Goal: Use online tool/utility: Utilize a website feature to perform a specific function

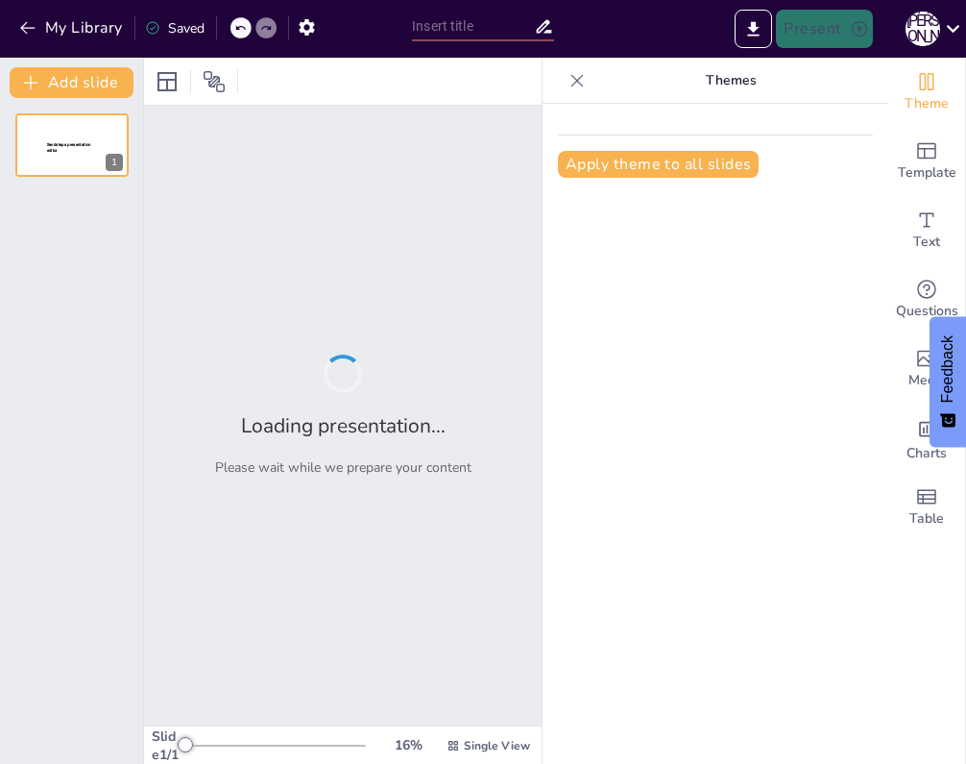
type input "Аналіз сучасних методів навчання у вищій освіті"
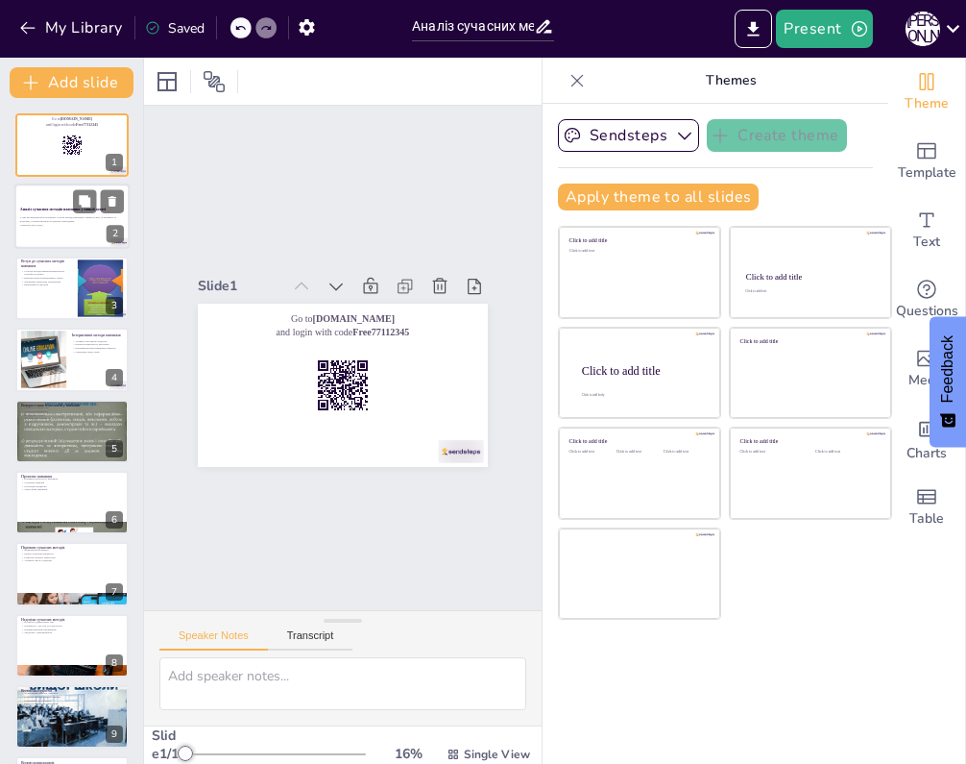
click at [78, 228] on div "У цій презентації ми розглянемо сучасні методи навчання у вищій освіті, їх пере…" at bounding box center [72, 221] width 104 height 13
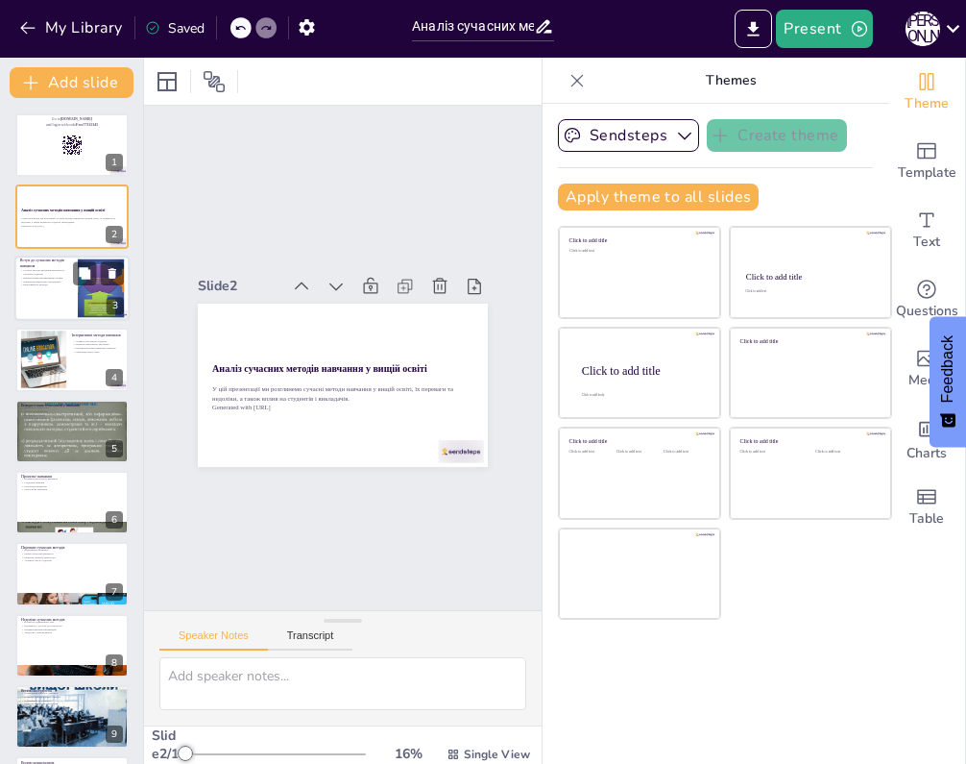
checkbox input "true"
click at [70, 317] on div at bounding box center [71, 288] width 115 height 65
type textarea "Сучасні методи навчання повинні адаптуватися до змінюваних потреб студентів, що…"
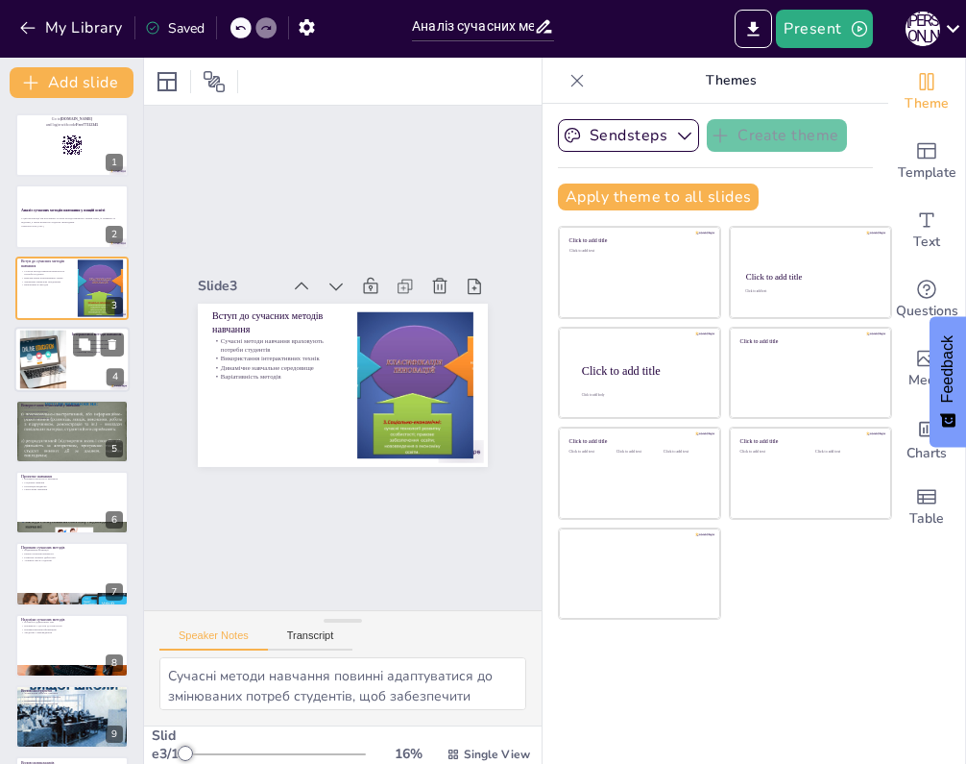
checkbox input "true"
click at [69, 349] on div at bounding box center [71, 359] width 115 height 65
type textarea "Активне залучення студентів через інтерактивні методи є важливим аспектом сучас…"
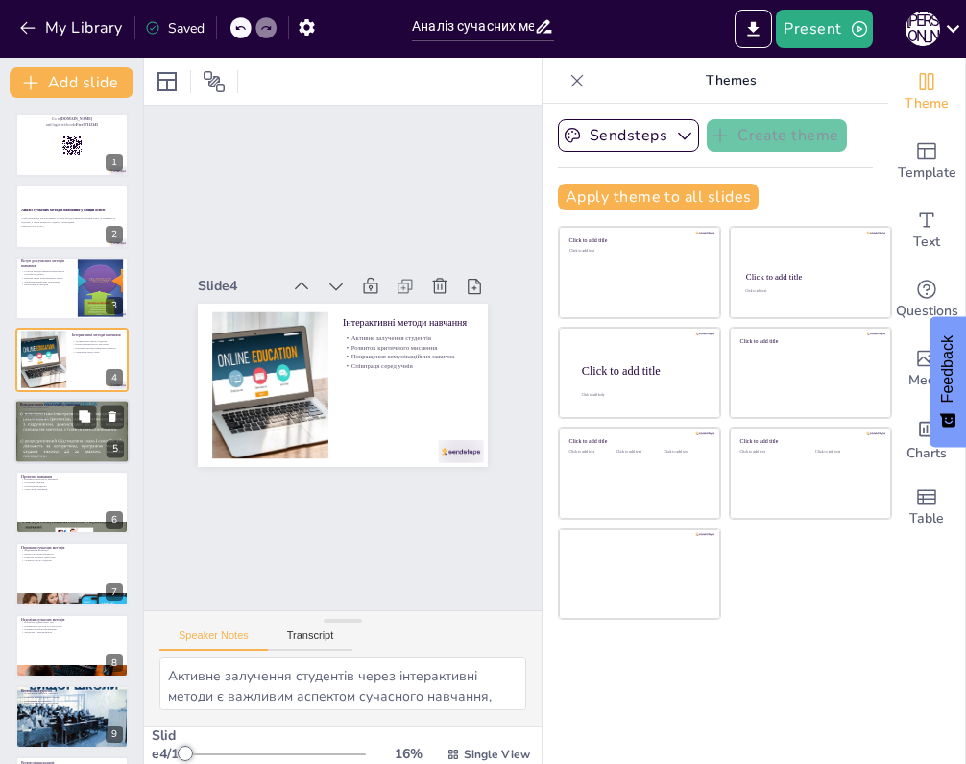
checkbox input "true"
click at [68, 420] on div at bounding box center [71, 431] width 115 height 86
type textarea "Технології є невід'ємною частиною сучасного навчального процесу, забезпечуючи д…"
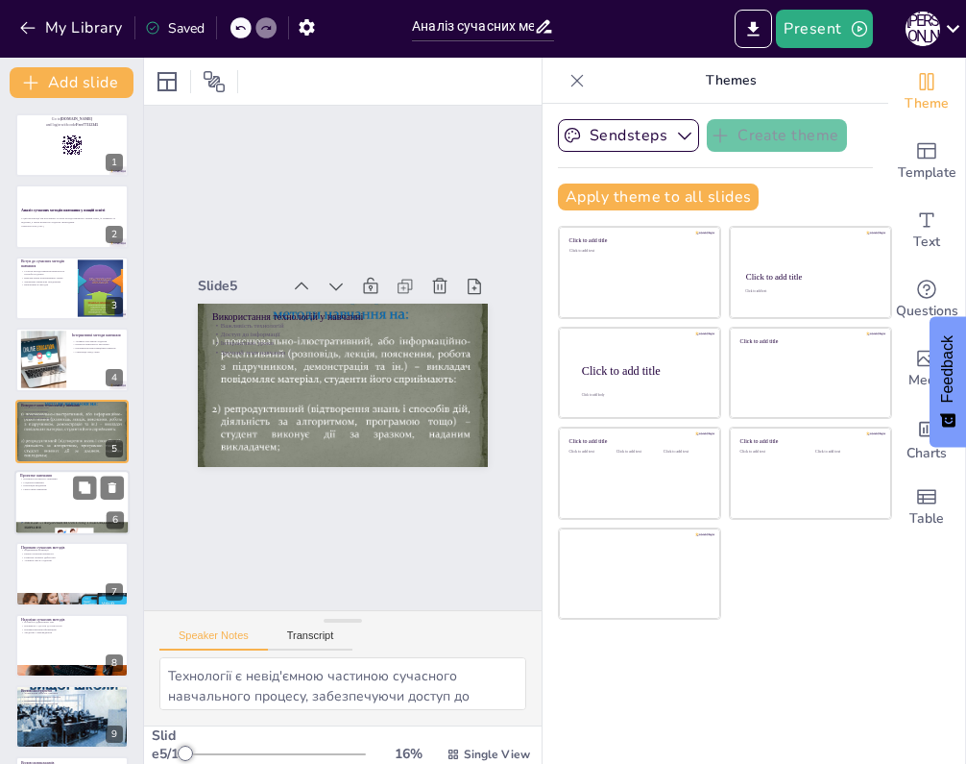
checkbox input "true"
click at [68, 486] on p "Інтеграція предметів" at bounding box center [72, 486] width 104 height 4
type textarea "Проектне навчання має численні переваги, включаючи розвиток практичних навичок …"
checkbox input "true"
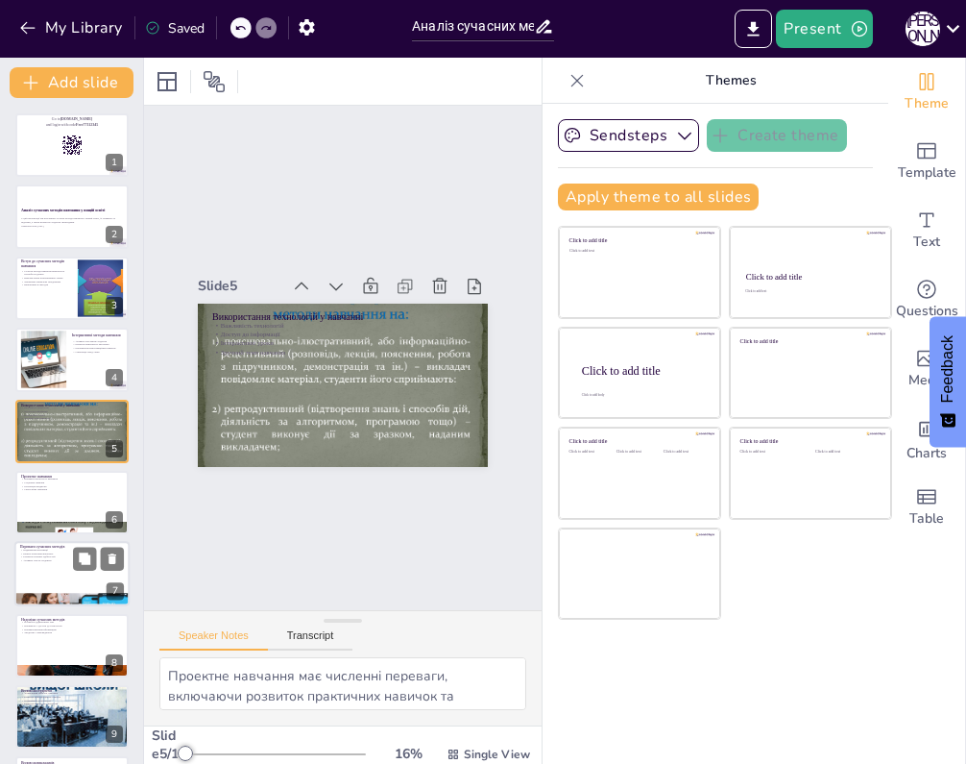
checkbox input "true"
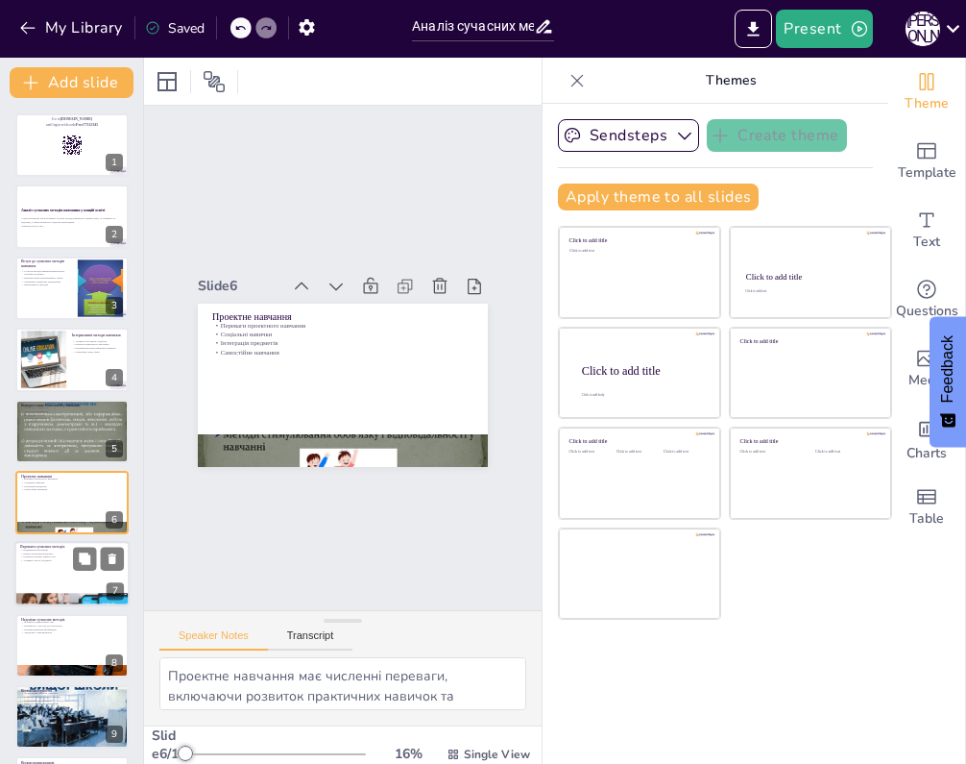
checkbox input "true"
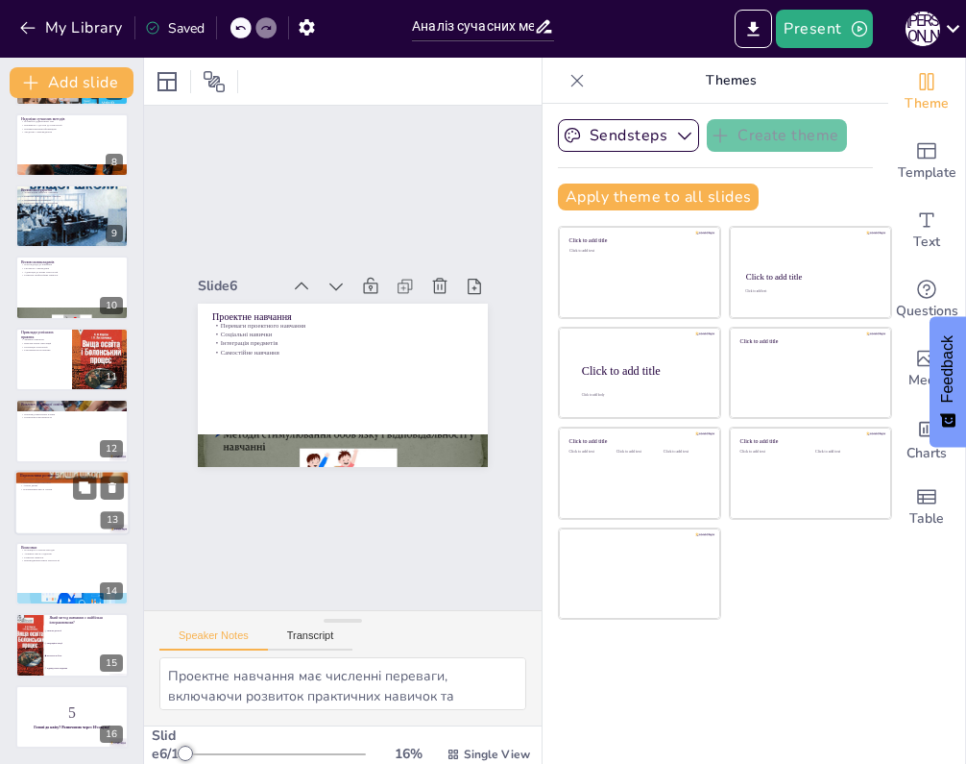
checkbox input "true"
click at [68, 533] on div "Перспективи розвитку Інтеграція штучного інтелекту Персоналізація навчання Анал…" at bounding box center [71, 502] width 115 height 65
type textarea "Інтеграція штучного інтелекту в навчальний процес може значно покращити якість …"
checkbox input "true"
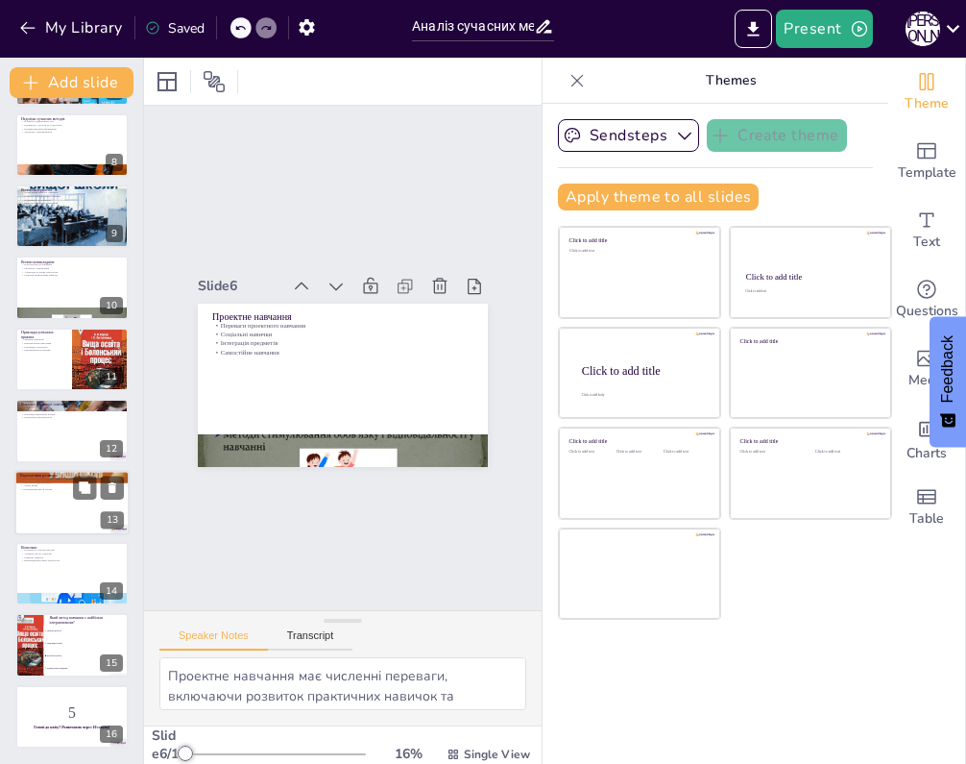
checkbox input "true"
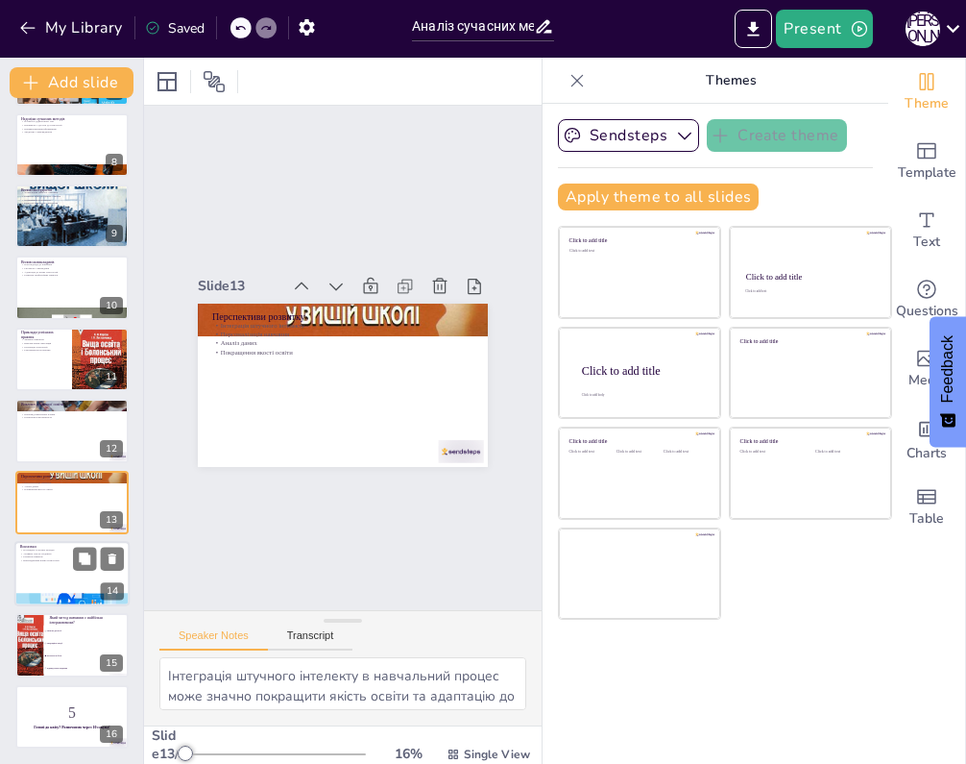
checkbox input "true"
click at [68, 566] on div at bounding box center [71, 573] width 115 height 65
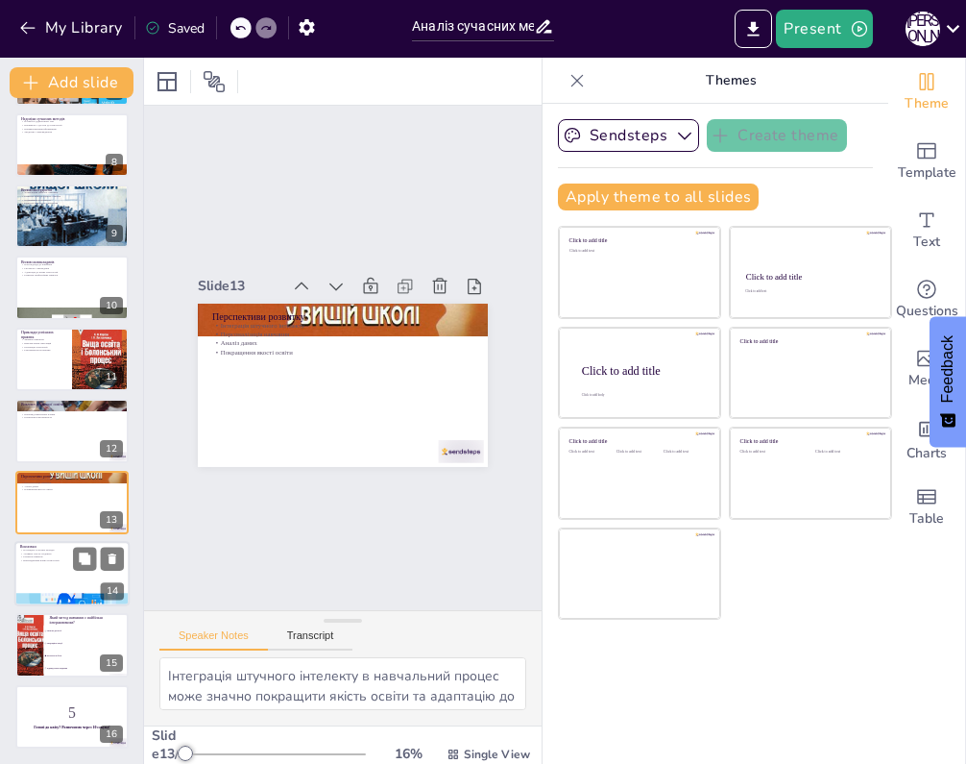
type textarea "Сучасні методи навчання мають великий потенціал для покращення якості освіти, щ…"
checkbox input "true"
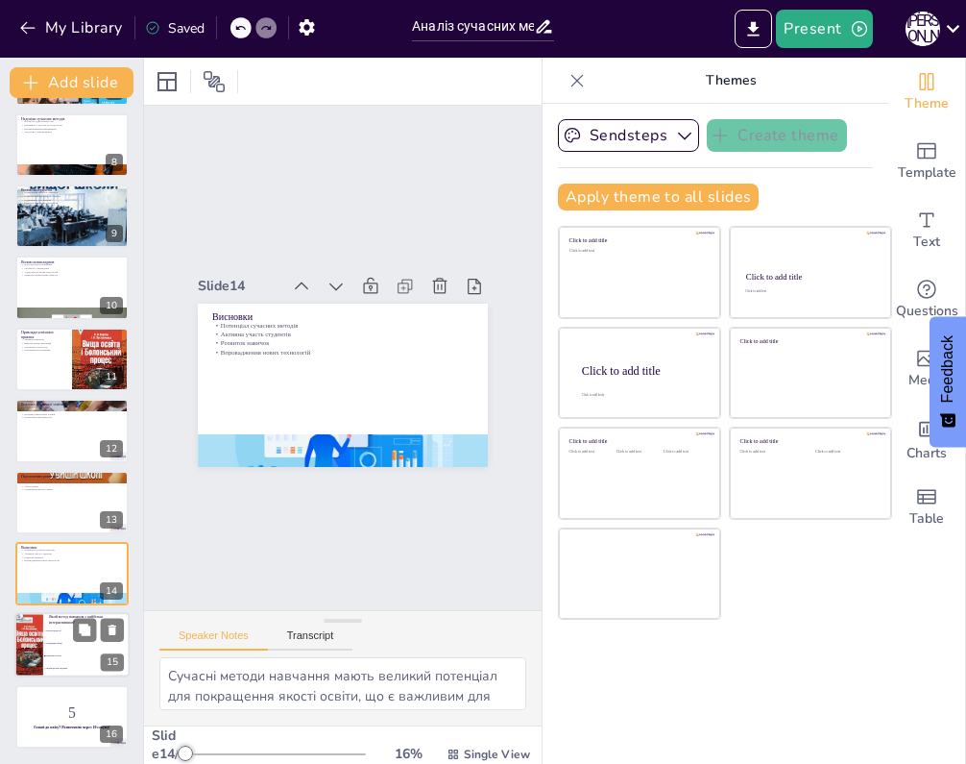
checkbox input "true"
click at [71, 651] on li "Проектна робота" at bounding box center [86, 656] width 86 height 12
type textarea "Правильна відповідь - проектна робота, оскільки вона передбачає активну участь …"
checkbox input "true"
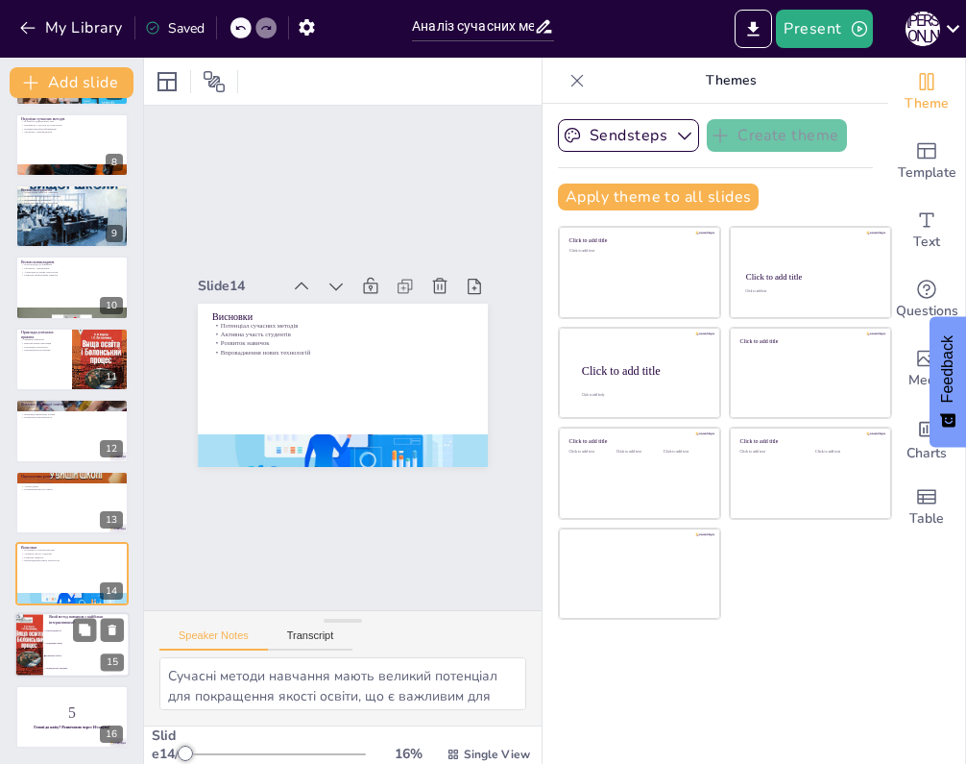
checkbox input "true"
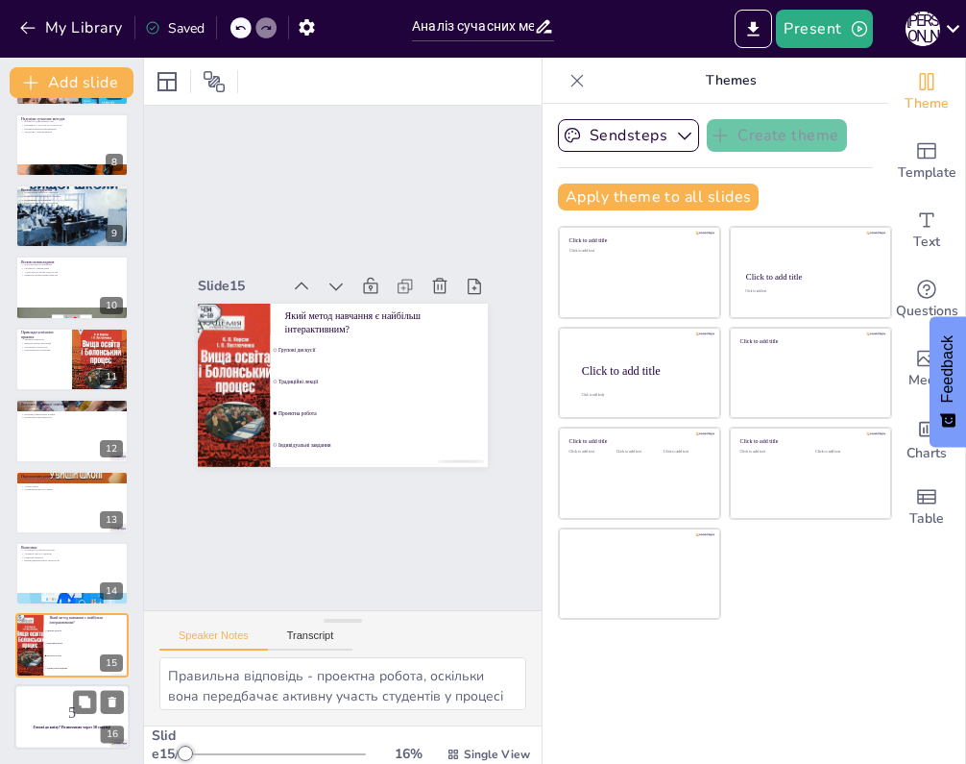
checkbox input "true"
